Goal: Transaction & Acquisition: Purchase product/service

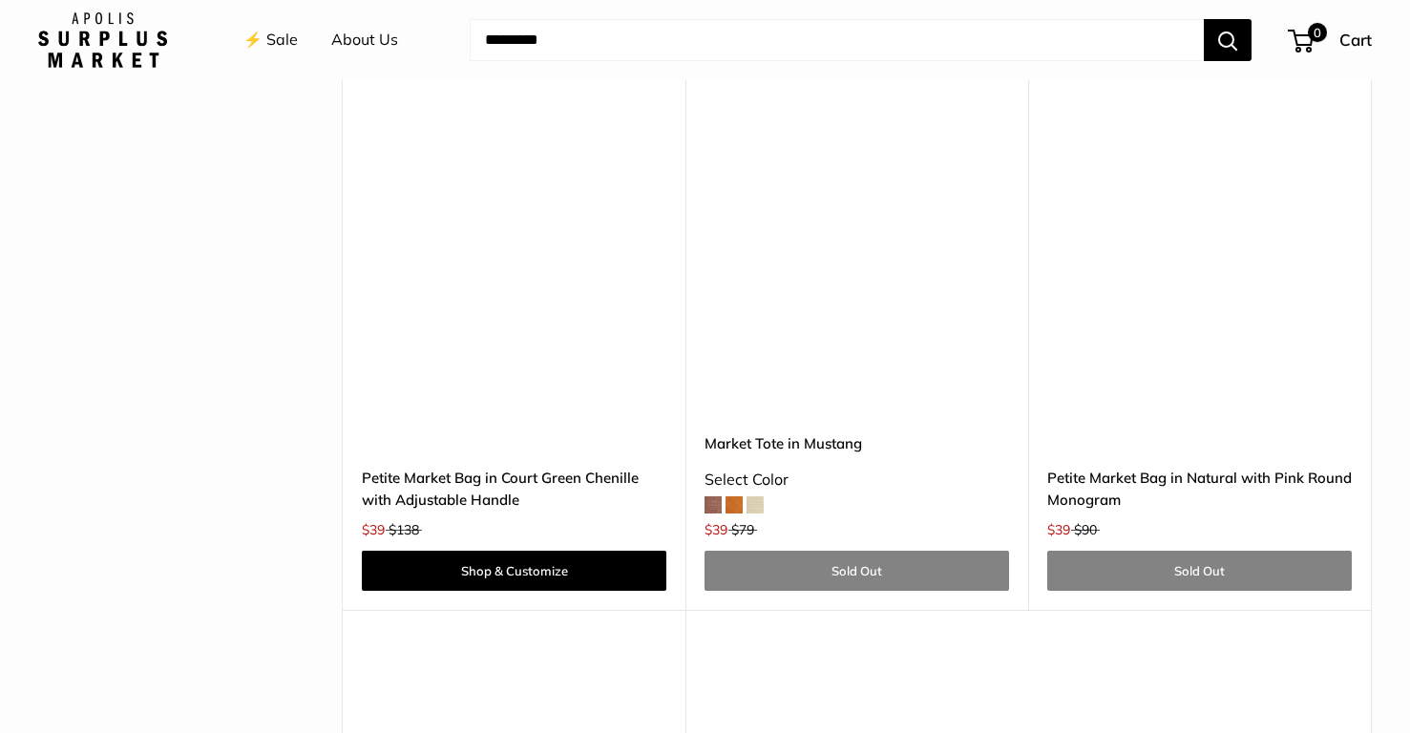
scroll to position [4525, 0]
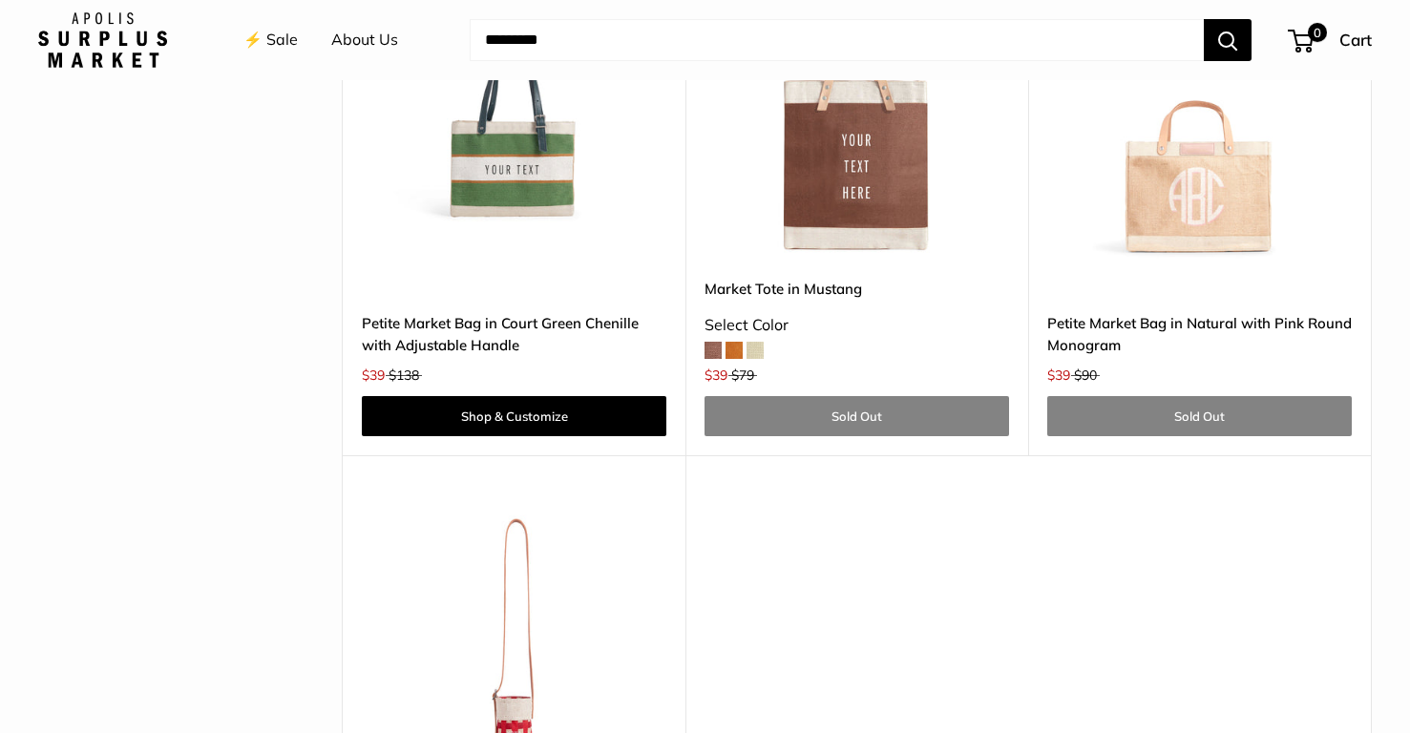
click at [0, 0] on img at bounding box center [0, 0] width 0 height 0
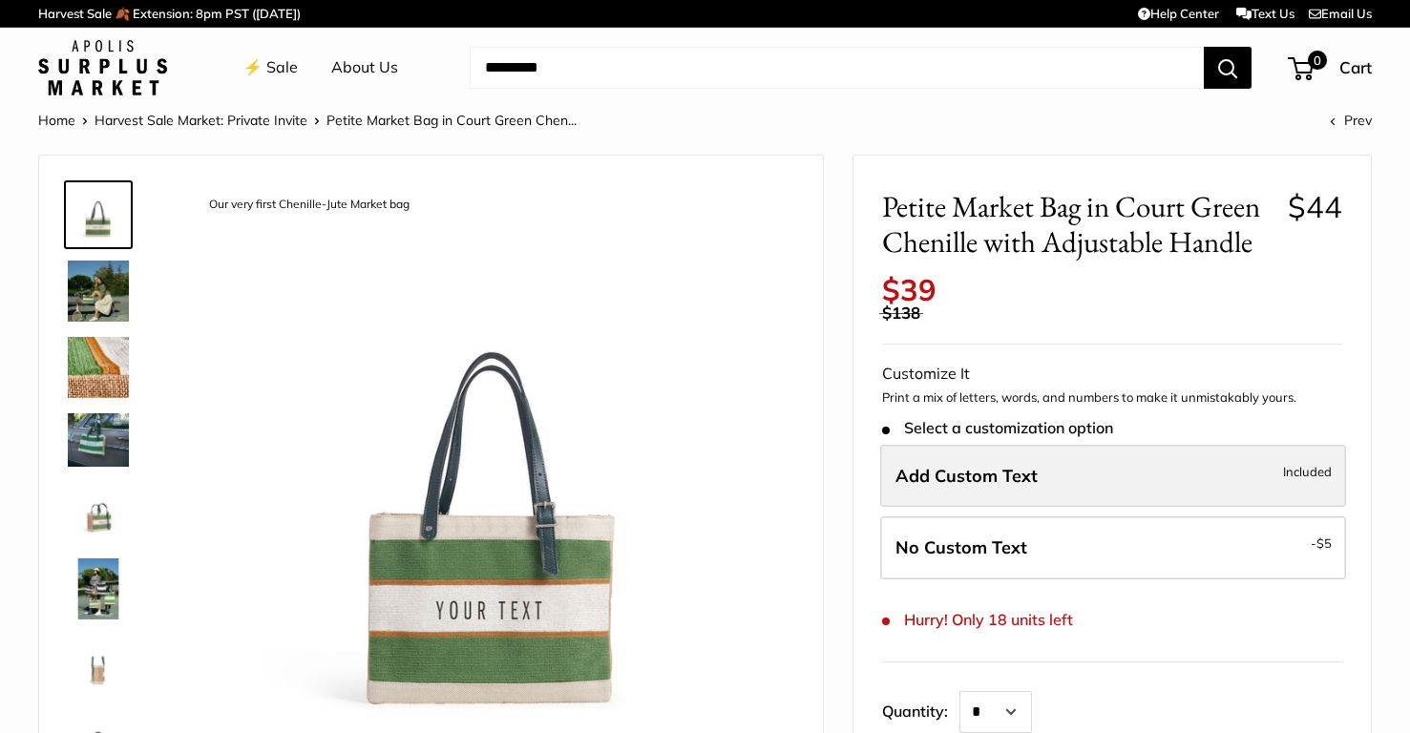
click at [986, 470] on span "Add Custom Text" at bounding box center [966, 476] width 142 height 22
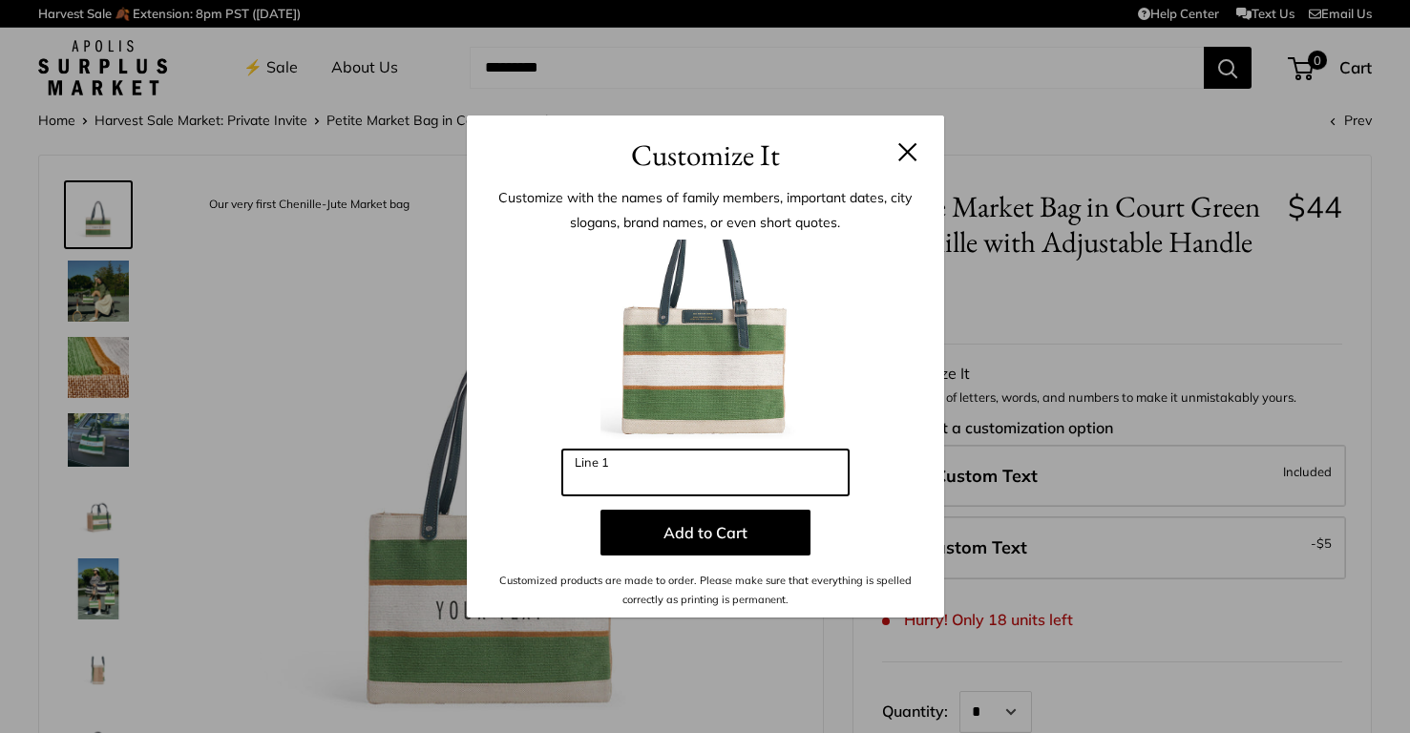
click at [713, 472] on input "Line 1" at bounding box center [705, 473] width 286 height 46
type input "**********"
click at [902, 148] on button at bounding box center [907, 151] width 19 height 19
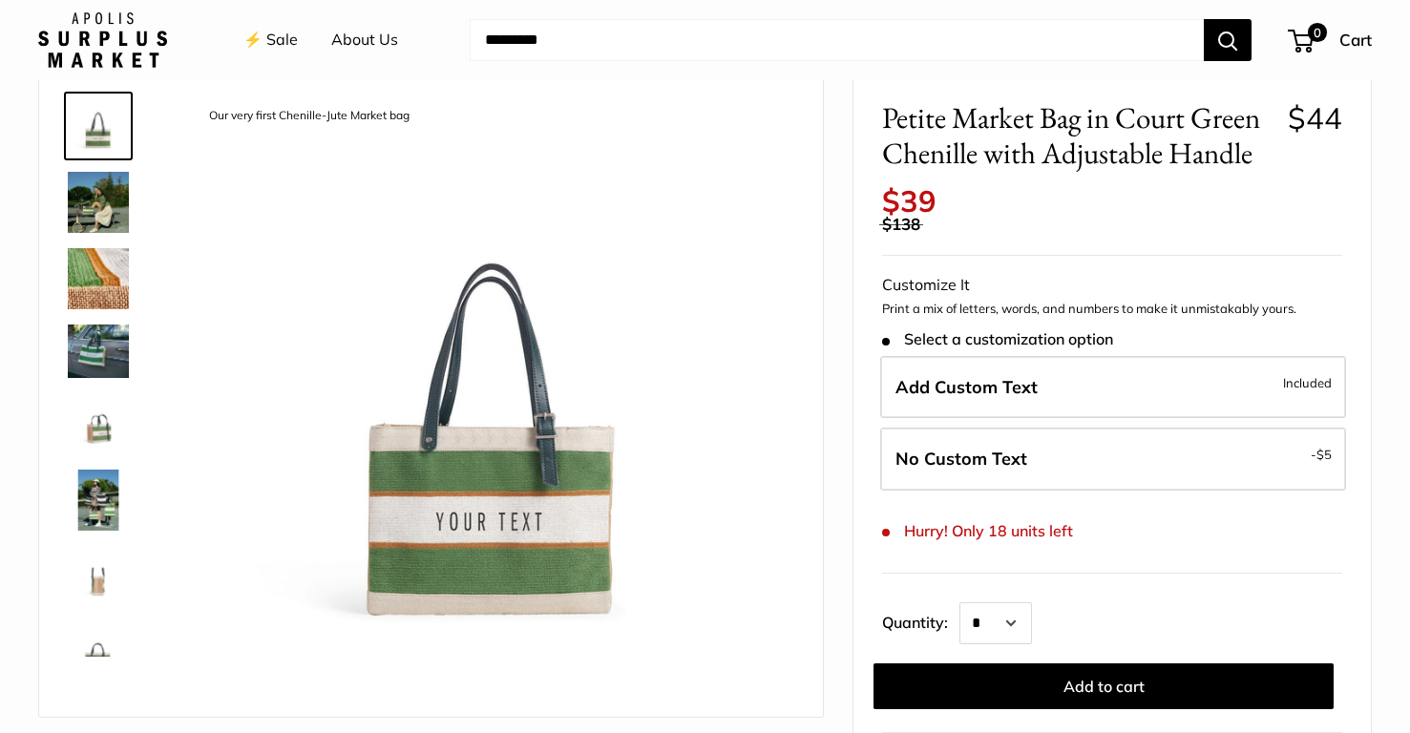
scroll to position [93, 0]
